Goal: Navigation & Orientation: Go to known website

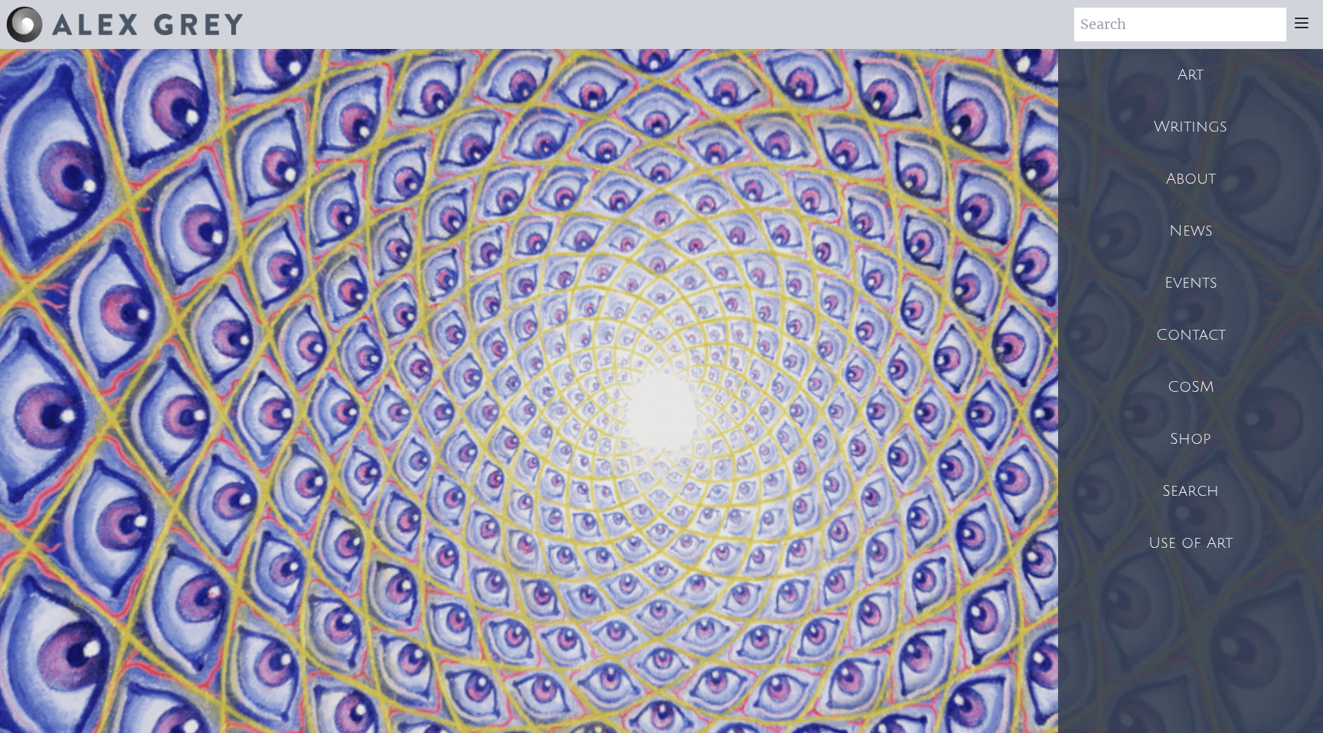
click at [1206, 390] on div "CoSM" at bounding box center [1190, 387] width 265 height 52
